Goal: Task Accomplishment & Management: Use online tool/utility

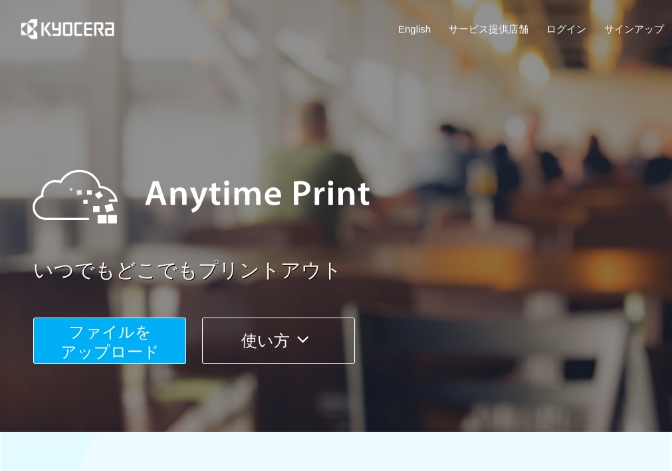
click at [132, 319] on button "ファイルを ​​アップロード" at bounding box center [109, 341] width 153 height 47
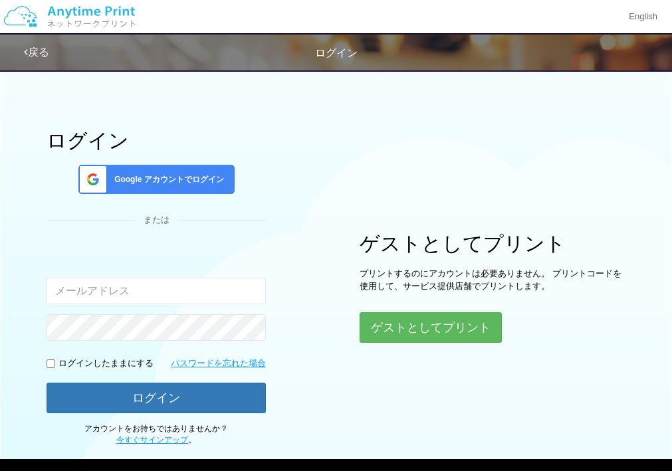
click at [173, 169] on div "Google アカウントでログイン" at bounding box center [156, 179] width 156 height 29
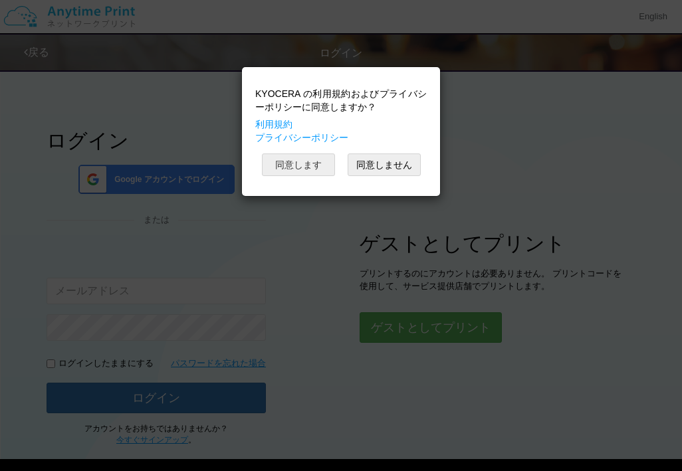
click at [295, 167] on button "同意します" at bounding box center [298, 164] width 73 height 23
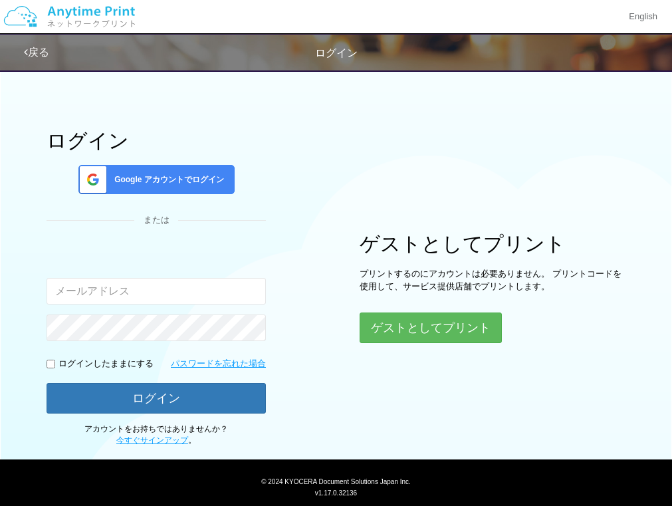
click at [148, 174] on span "Google アカウントでログイン" at bounding box center [166, 179] width 115 height 11
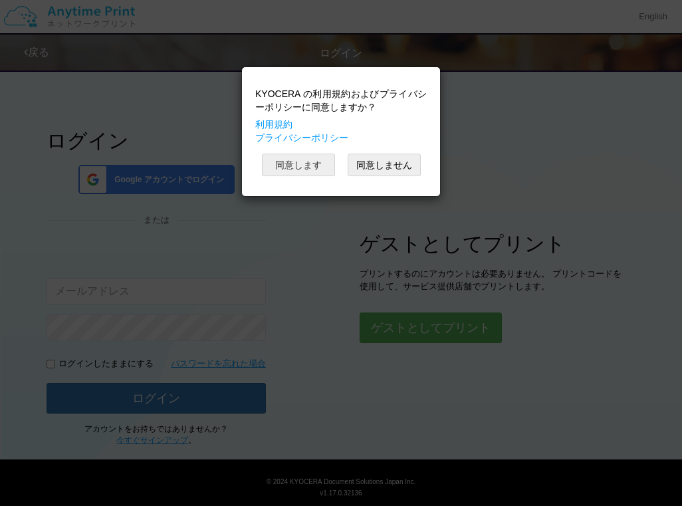
click at [287, 164] on button "同意します" at bounding box center [298, 164] width 73 height 23
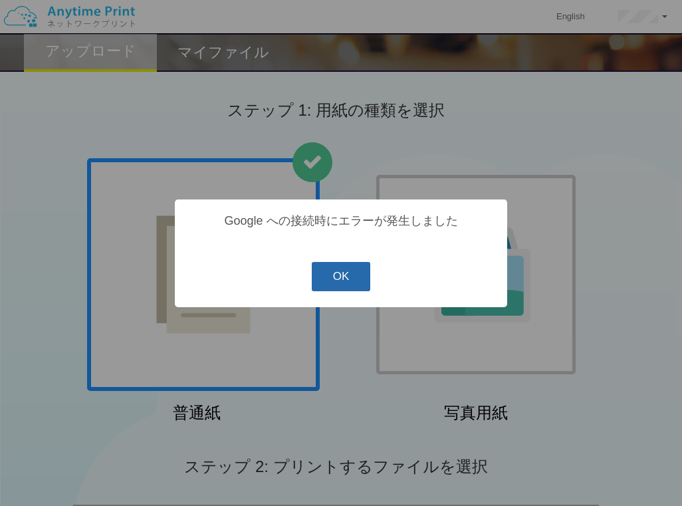
click at [334, 273] on button "OK" at bounding box center [341, 276] width 59 height 29
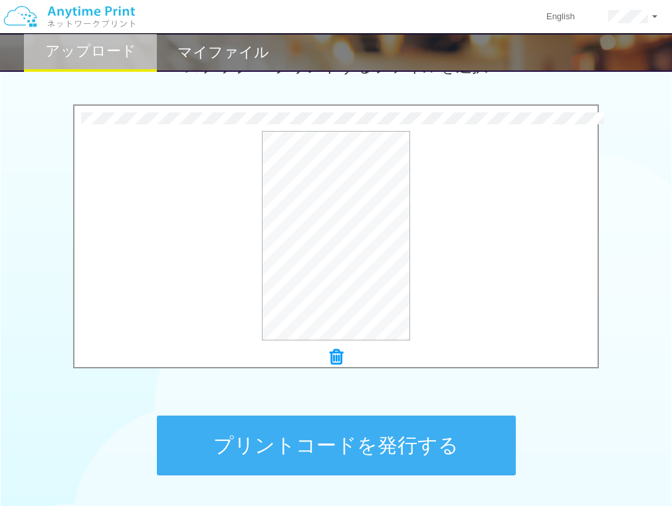
scroll to position [443, 0]
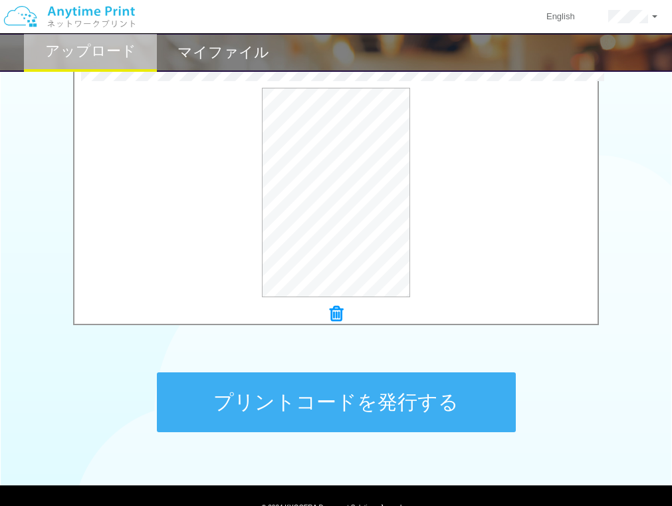
click at [384, 398] on button "プリントコードを発行する" at bounding box center [336, 402] width 359 height 60
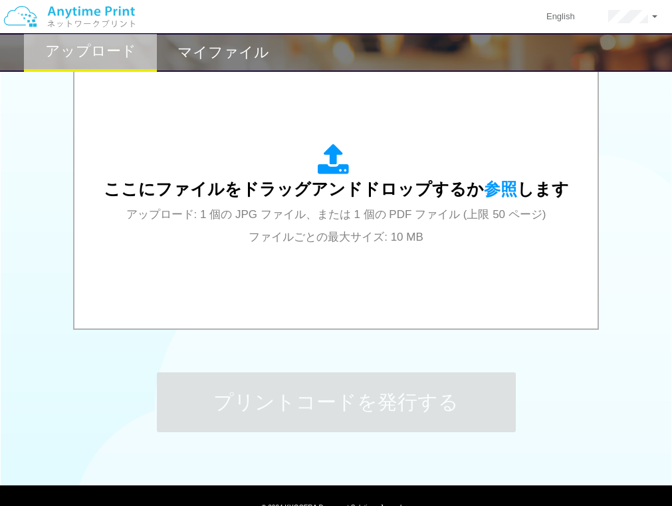
scroll to position [0, 0]
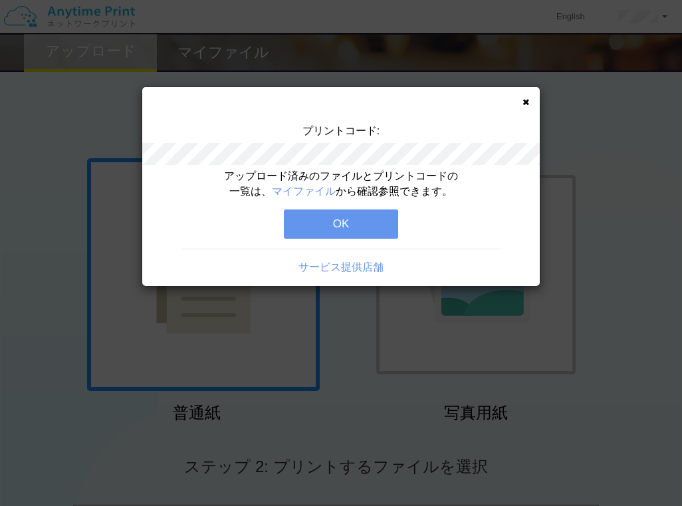
click at [501, 102] on div "プリントコード: アップロード済みのファイルとプリントコードの一覧は、 マイファイル から確認参照できます。 OK サービス提供店舗" at bounding box center [340, 186] width 397 height 199
click at [346, 105] on div "プリントコード: アップロード済みのファイルとプリントコードの一覧は、 マイファイル から確認参照できます。 OK サービス提供店舗" at bounding box center [340, 186] width 397 height 199
click at [531, 103] on div "プリントコード: アップロード済みのファイルとプリントコードの一覧は、 マイファイル から確認参照できます。 OK サービス提供店舗" at bounding box center [340, 186] width 397 height 199
click at [528, 100] on icon at bounding box center [525, 102] width 7 height 9
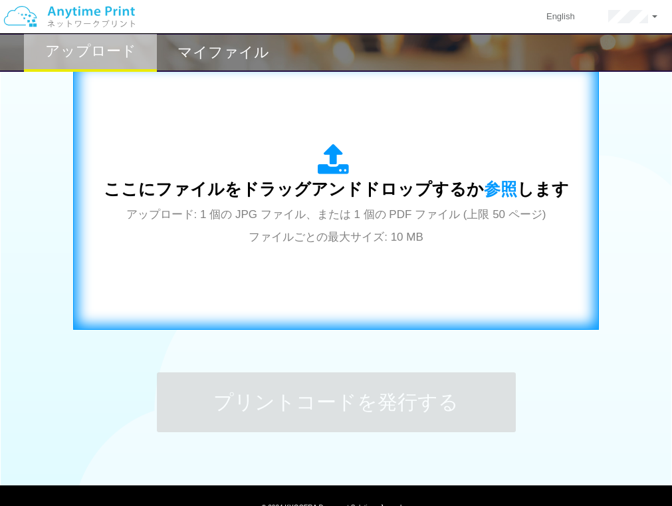
scroll to position [505, 0]
